Goal: Information Seeking & Learning: Learn about a topic

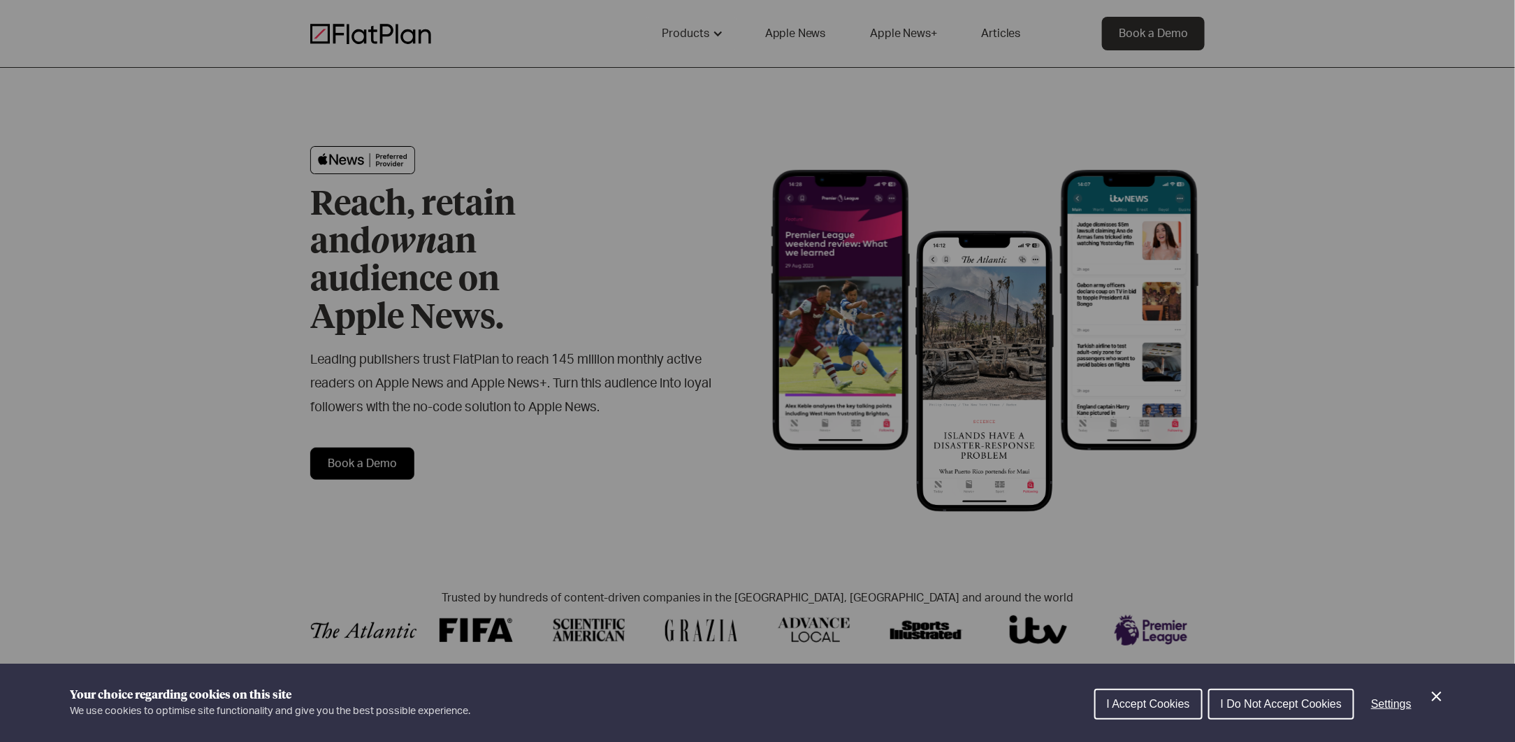
click at [1162, 710] on span "I Accept Cookies" at bounding box center [1148, 704] width 83 height 12
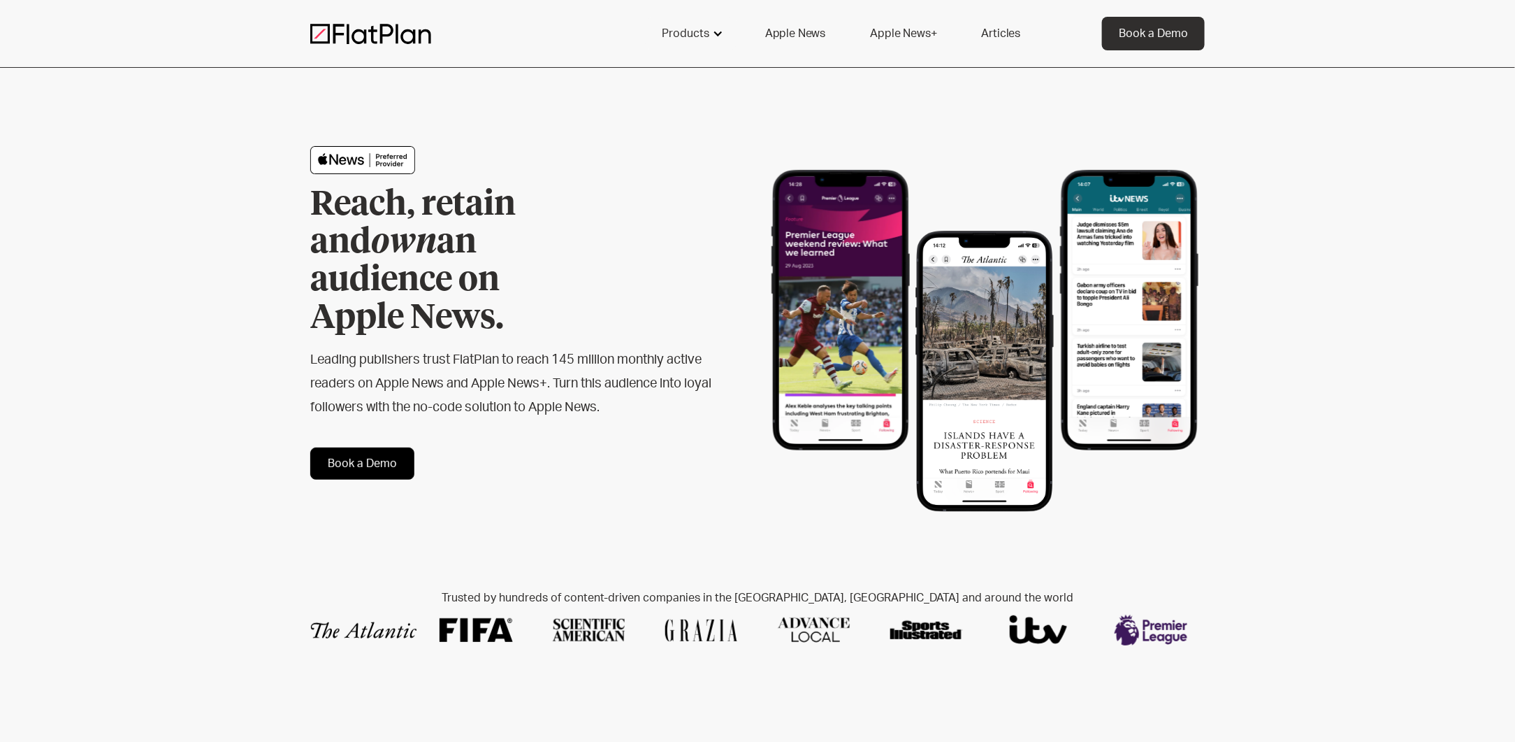
click at [715, 30] on div at bounding box center [717, 33] width 11 height 11
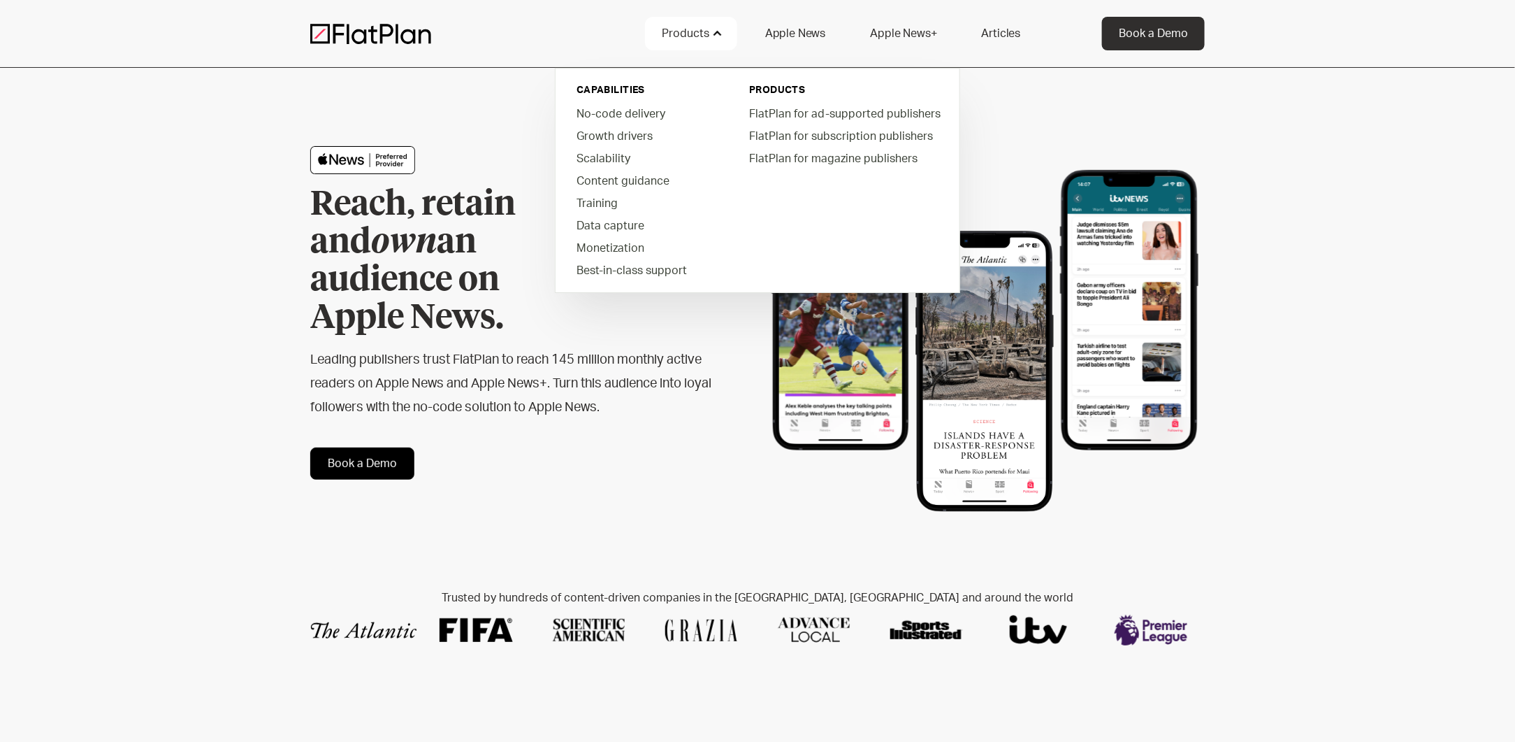
click at [715, 30] on div at bounding box center [717, 33] width 11 height 11
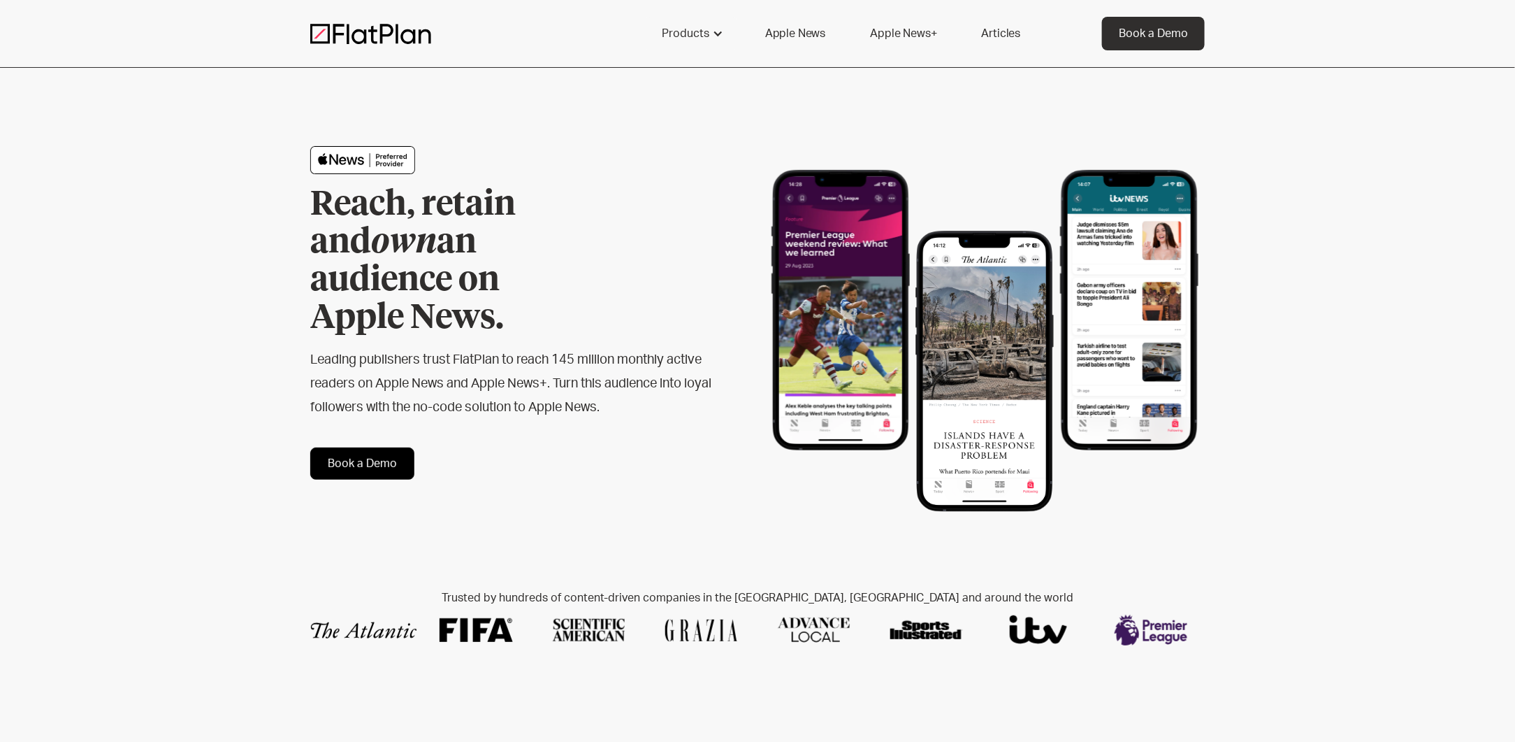
click at [610, 271] on div "Reach, retain and own an audience on Apple News. Leading publishers trust FlatP…" at bounding box center [533, 312] width 447 height 333
click at [591, 272] on h1 "Reach, retain and own an audience on Apple News." at bounding box center [453, 261] width 287 height 151
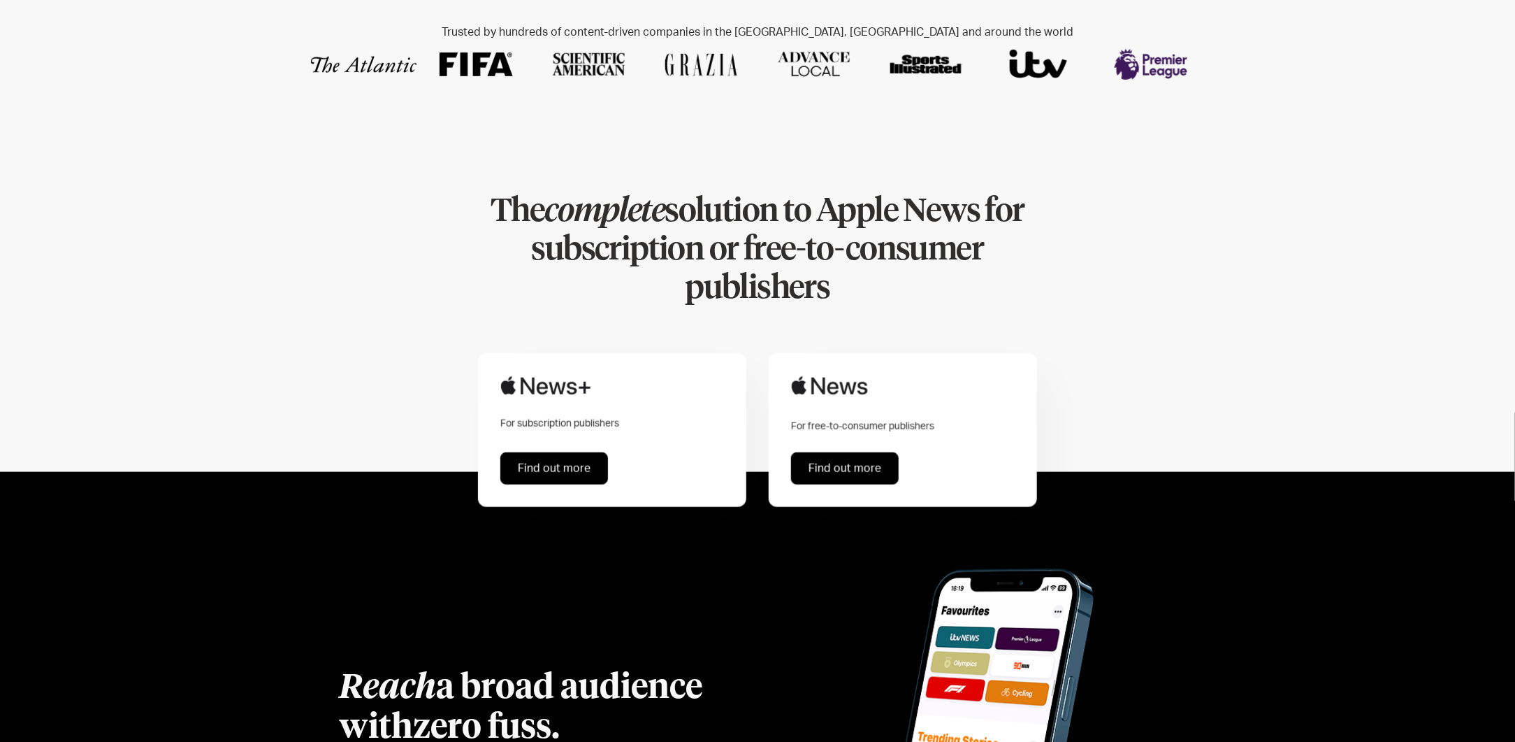
scroll to position [559, 0]
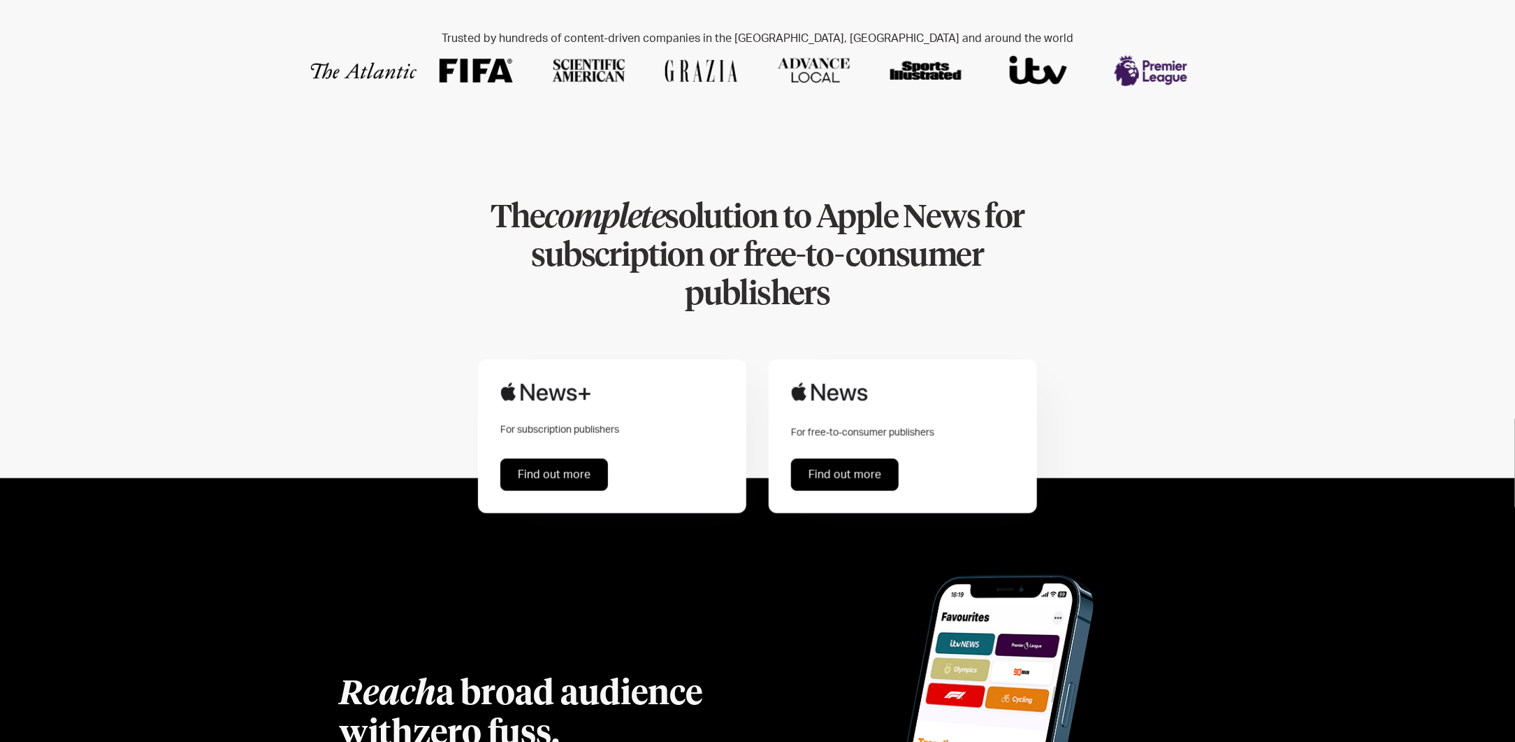
click at [832, 459] on link "Find out more" at bounding box center [845, 475] width 108 height 32
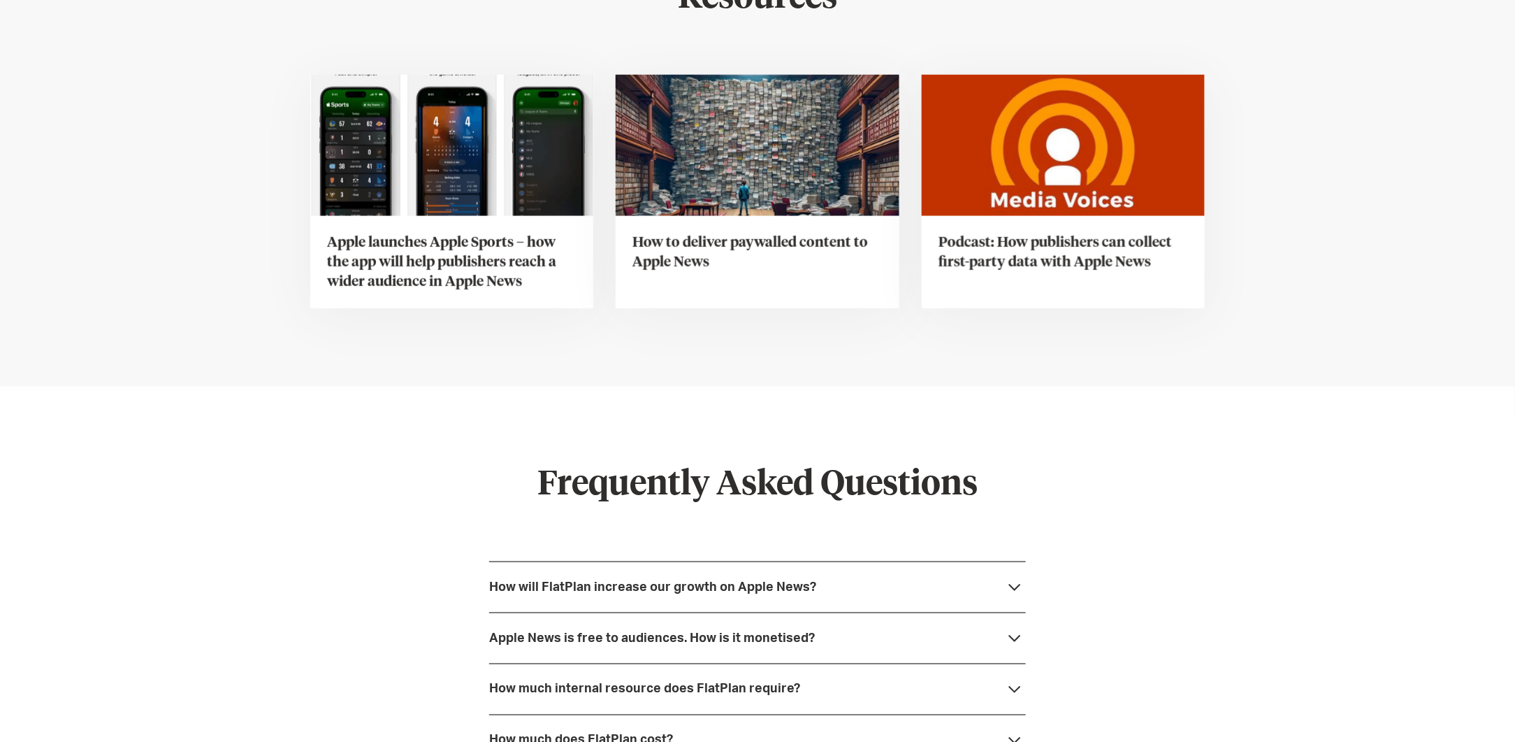
scroll to position [3495, 0]
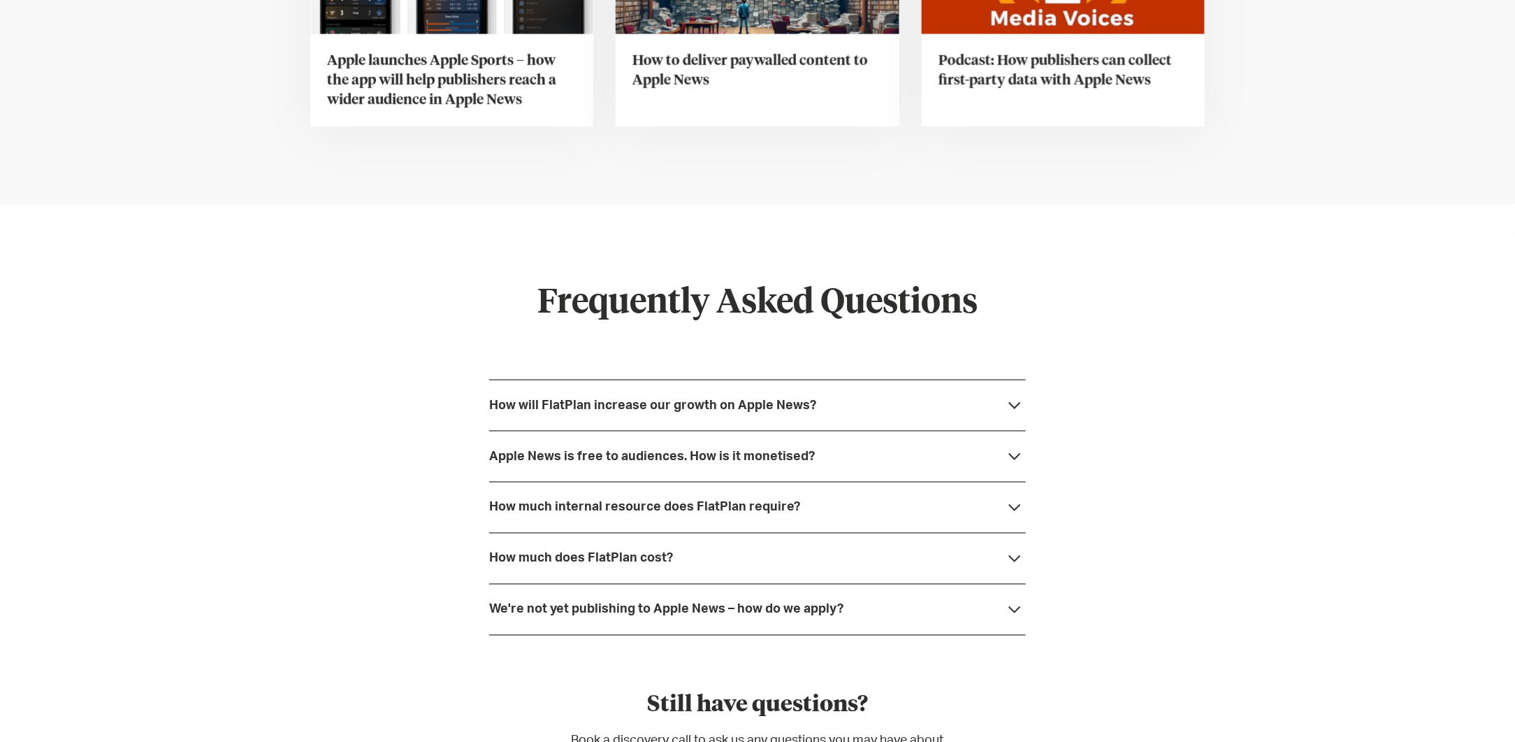
click at [737, 410] on div "How will FlatPlan increase our growth on Apple News?" at bounding box center [652, 405] width 327 height 14
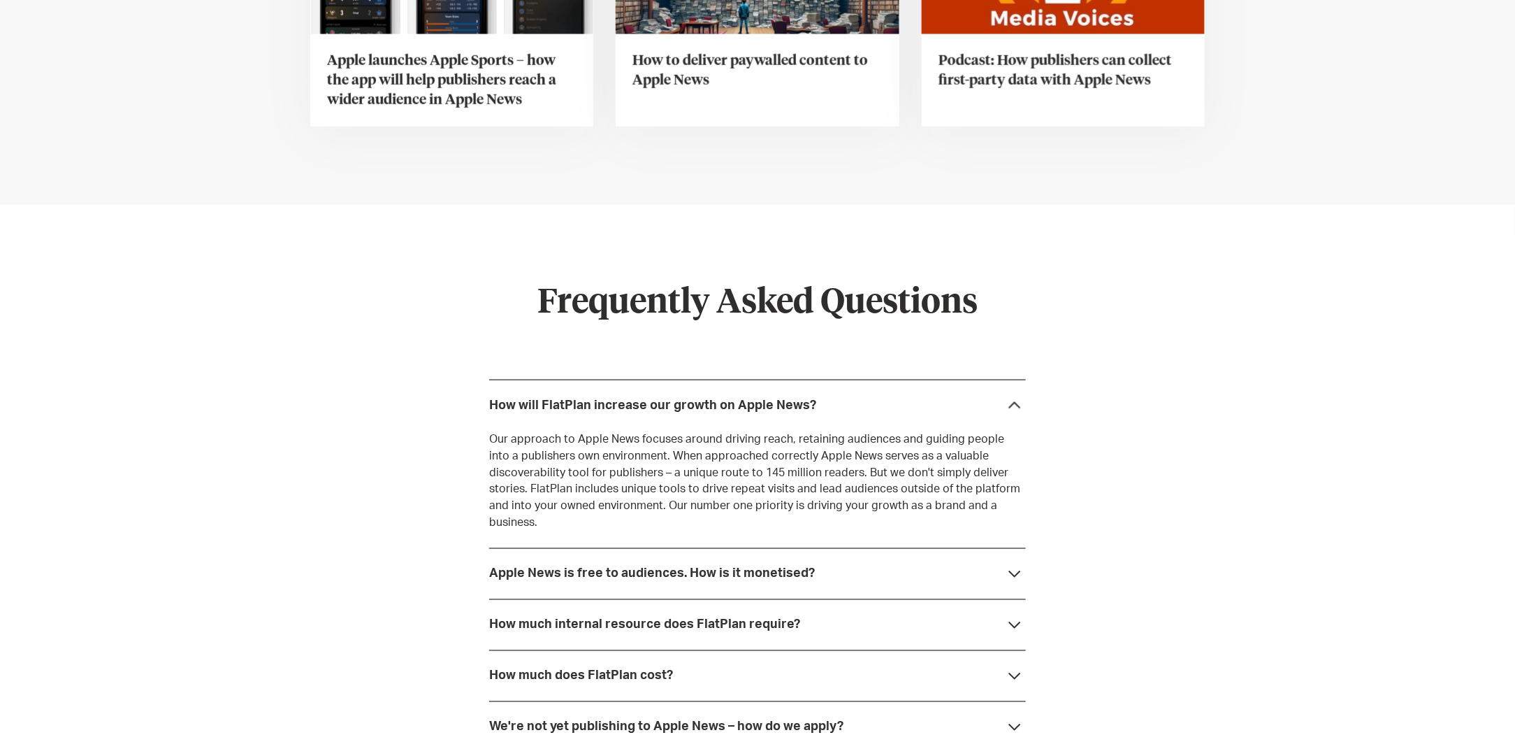
click at [725, 483] on p "Our approach to Apple News focuses around driving reach, retaining audiences an…" at bounding box center [757, 481] width 537 height 101
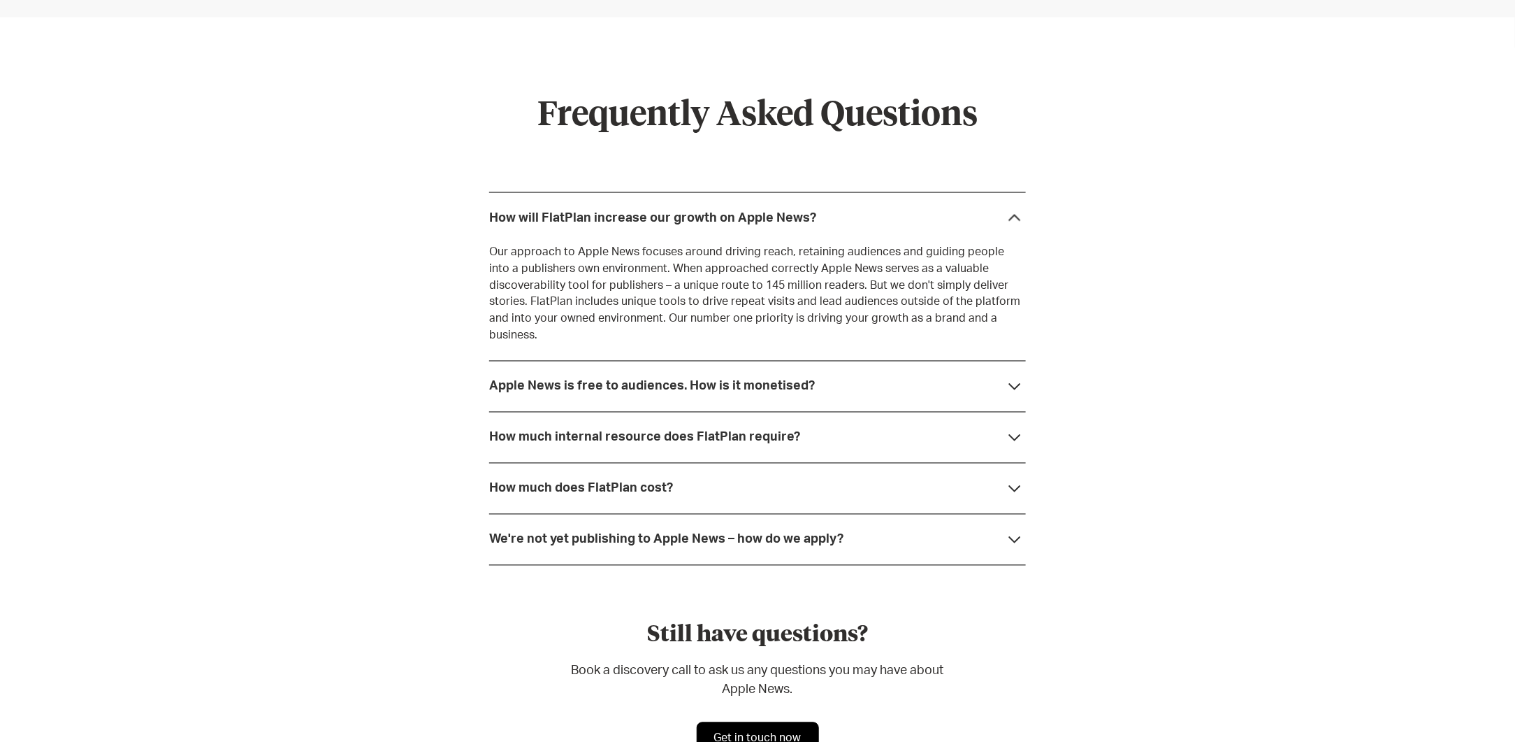
scroll to position [3705, 0]
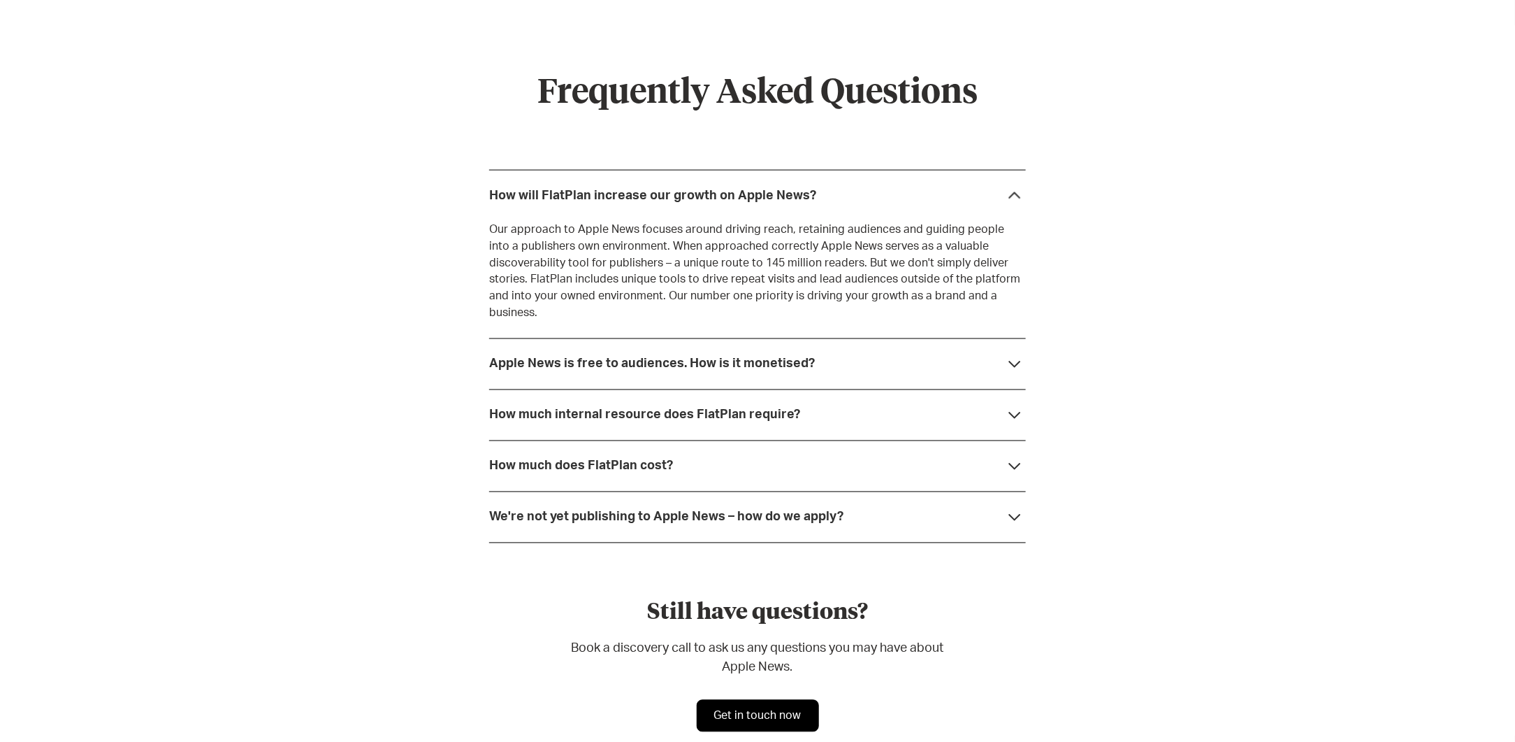
click at [533, 456] on div "How much does FlatPlan cost?" at bounding box center [757, 465] width 537 height 51
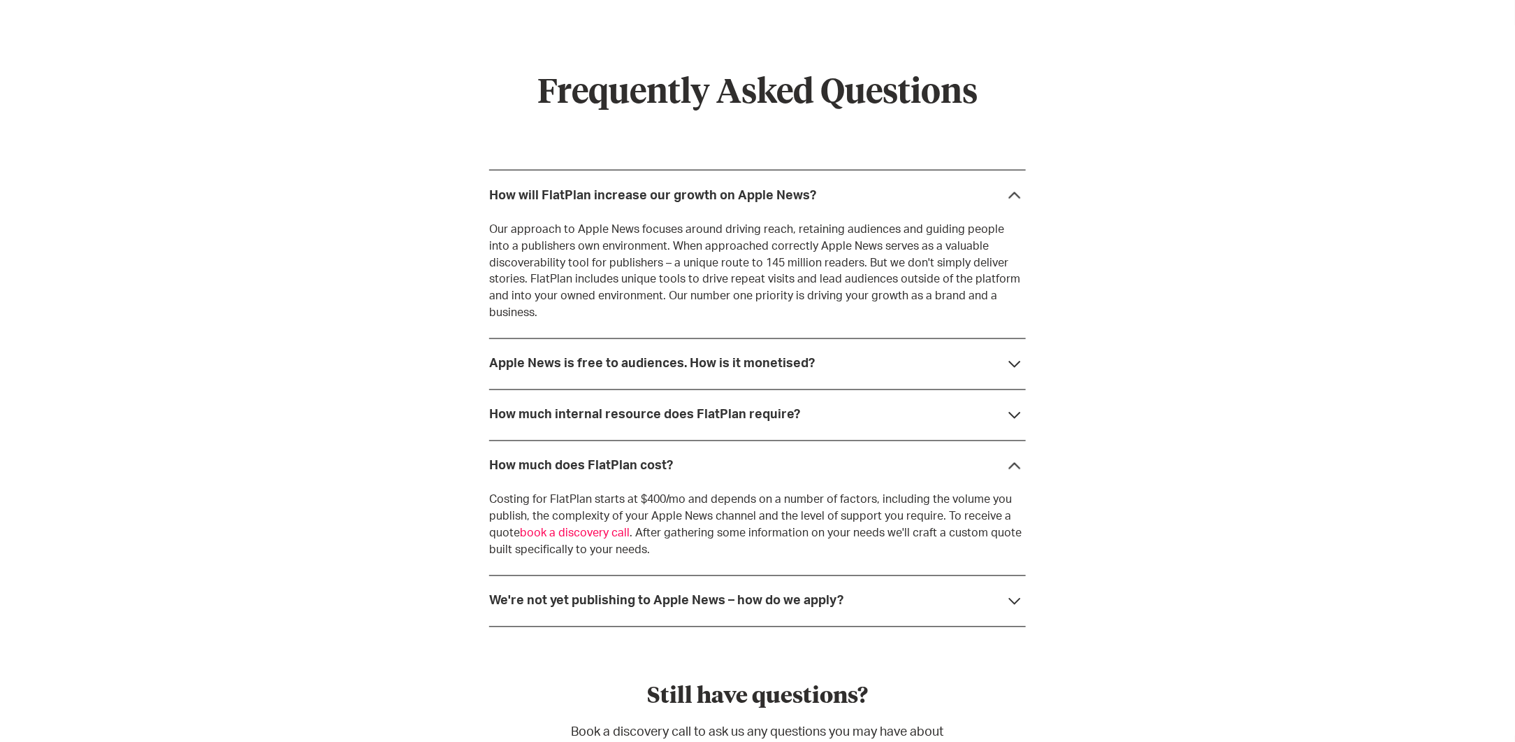
click at [417, 445] on div "Frequently Asked Questions How will FlatPlan increase our growth on Apple News?…" at bounding box center [757, 444] width 1515 height 898
